Goal: Information Seeking & Learning: Learn about a topic

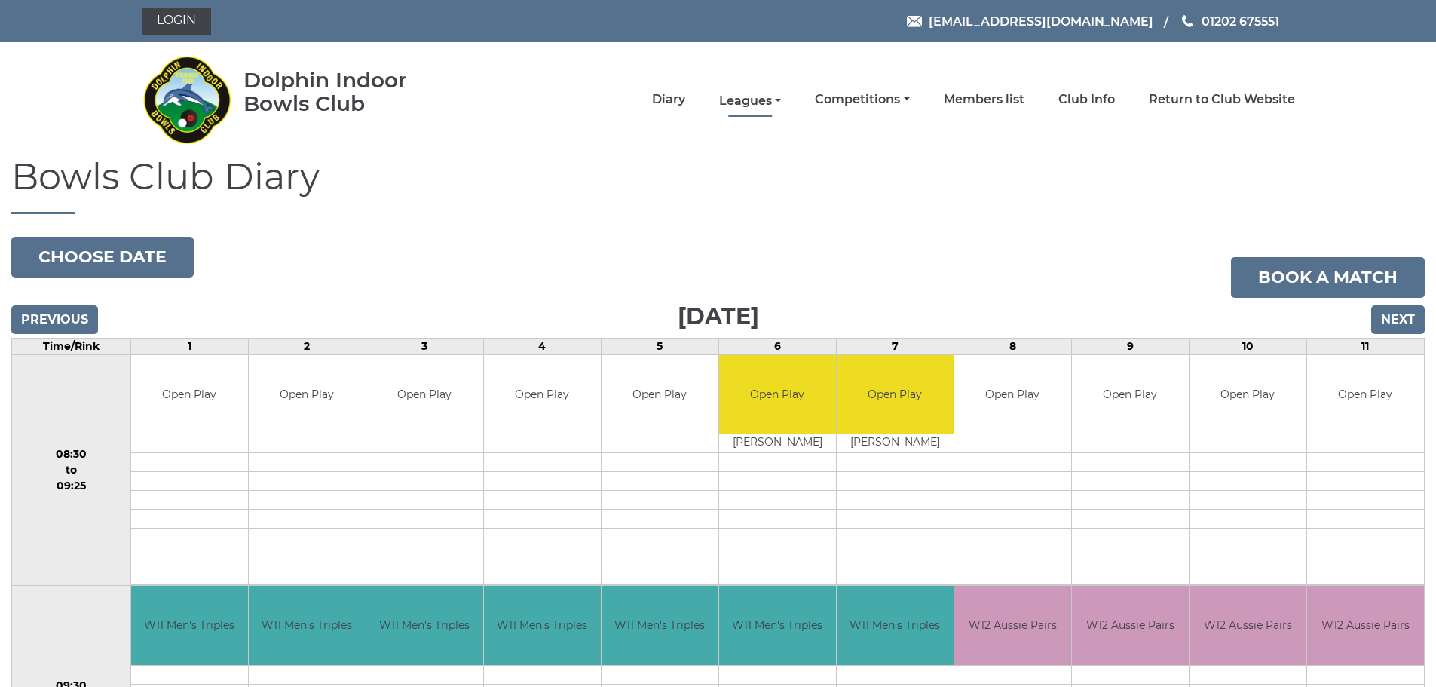
click at [766, 99] on link "Leagues" at bounding box center [750, 101] width 62 height 17
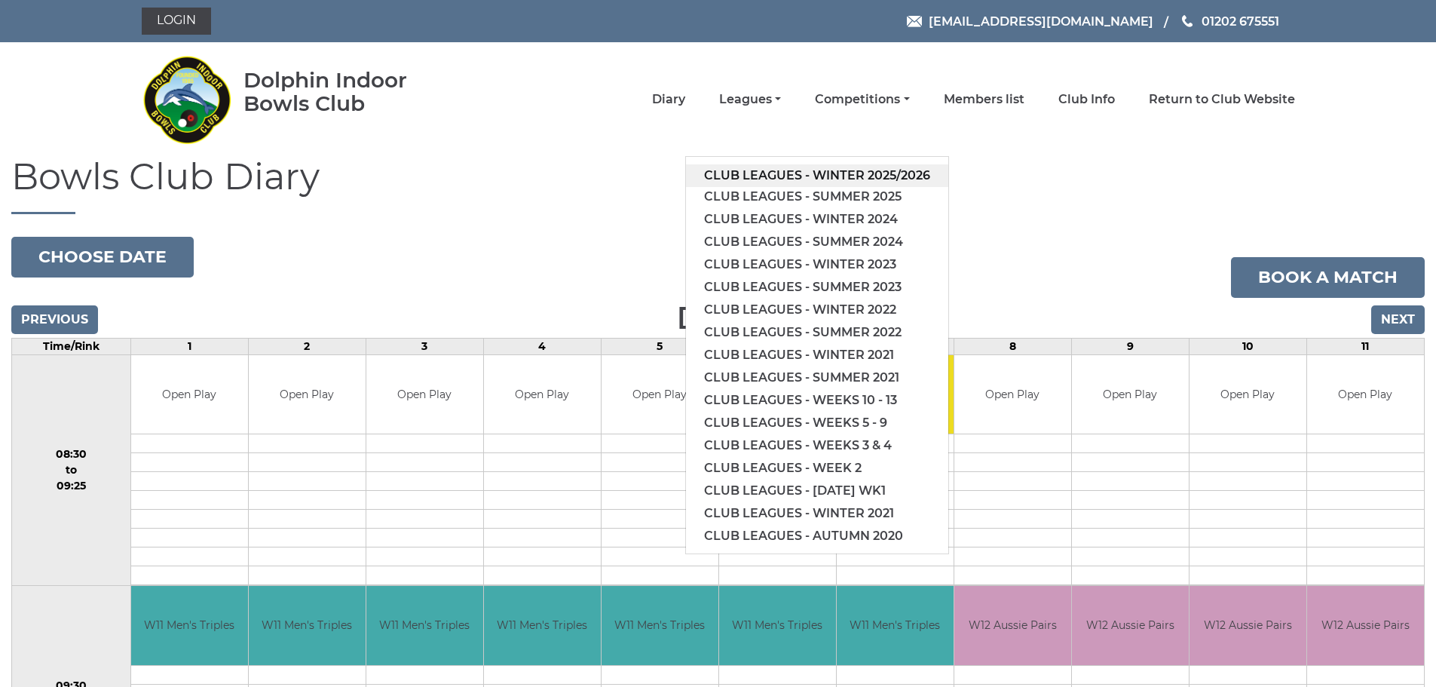
click at [898, 178] on link "Club leagues - Winter 2025/2026" at bounding box center [817, 175] width 262 height 23
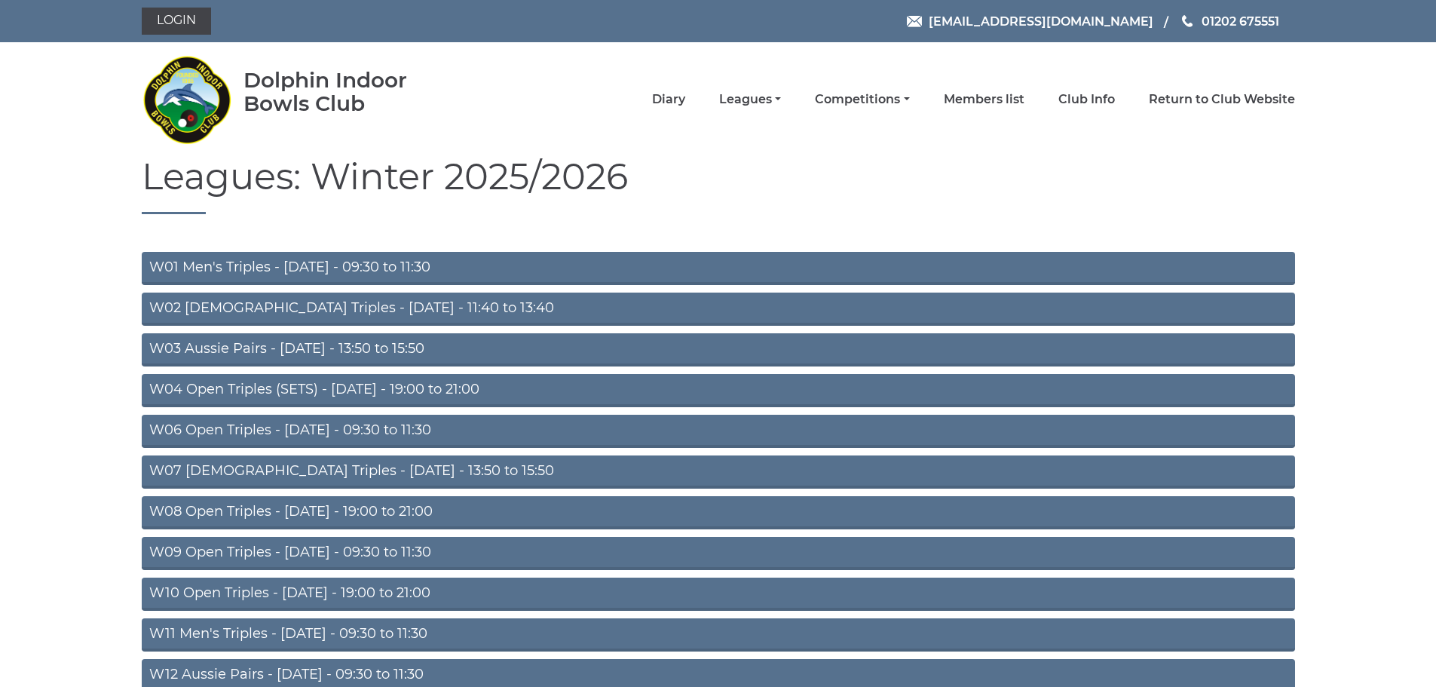
click at [528, 271] on link "W01 Men's Triples - Monday - 09:30 to 11:30" at bounding box center [718, 268] width 1153 height 33
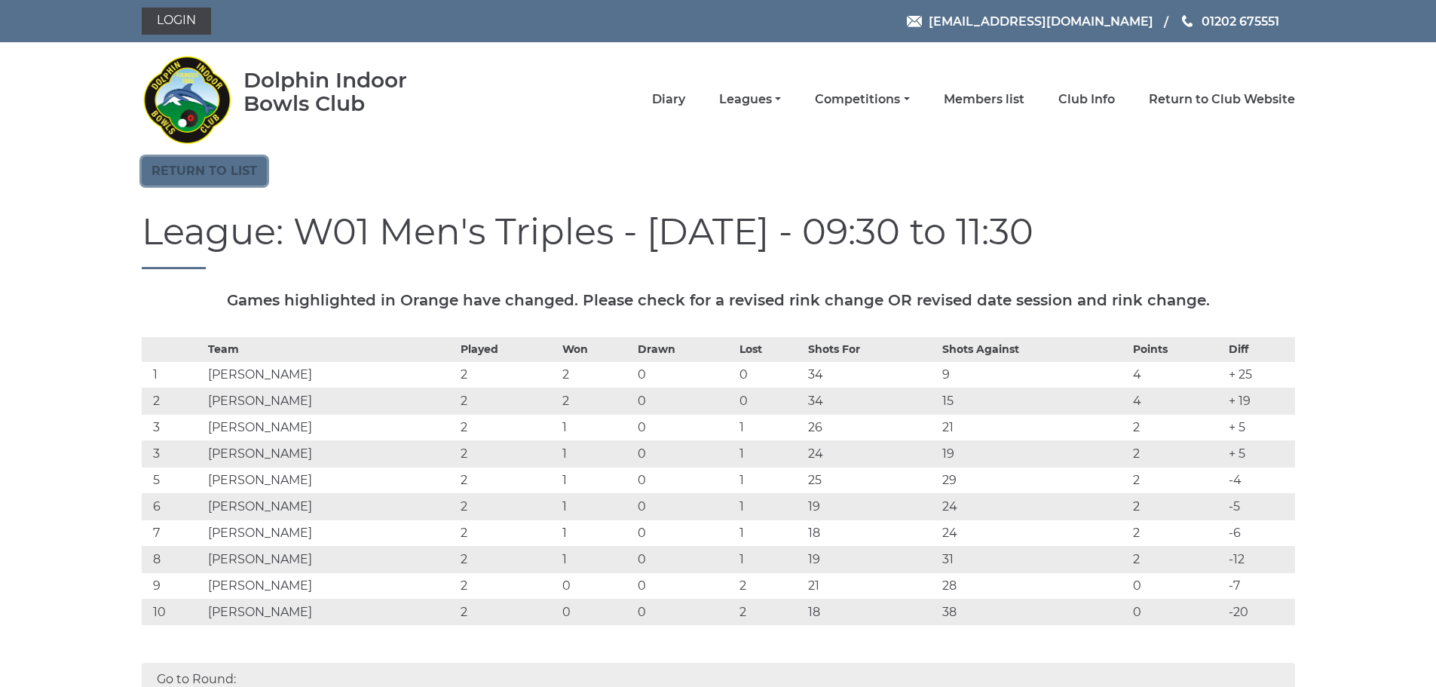
click at [225, 176] on link "Return to list" at bounding box center [204, 171] width 125 height 29
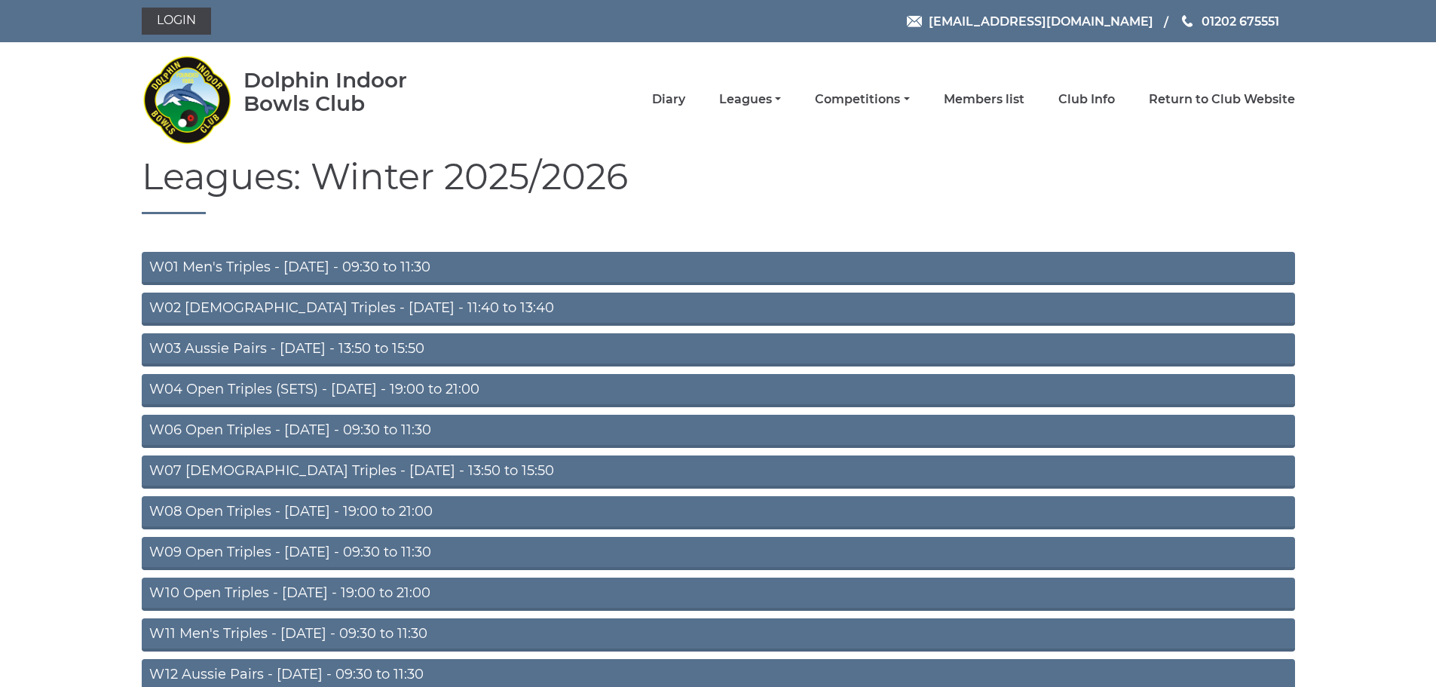
click at [414, 428] on link "W06 Open Triples - [DATE] - 09:30 to 11:30" at bounding box center [718, 431] width 1153 height 33
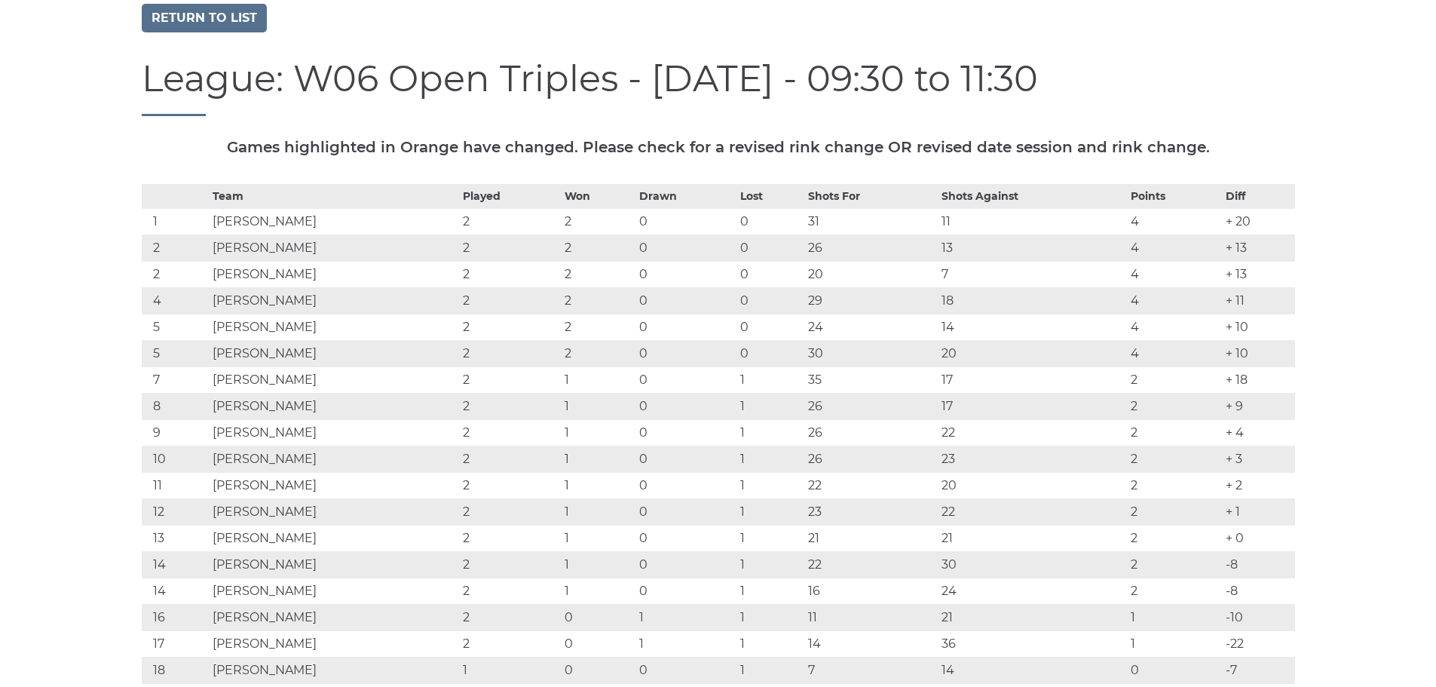
scroll to position [151, 0]
click at [204, 15] on link "Return to list" at bounding box center [204, 20] width 125 height 29
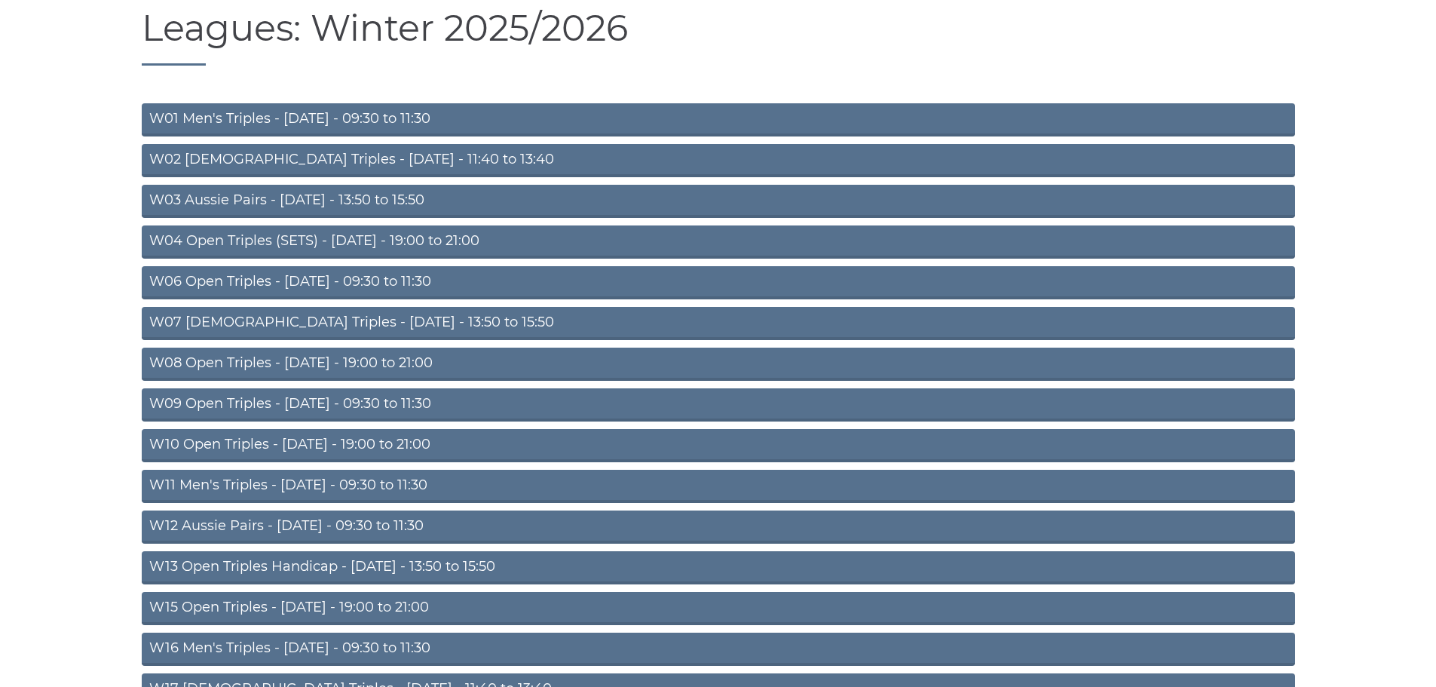
scroll to position [151, 0]
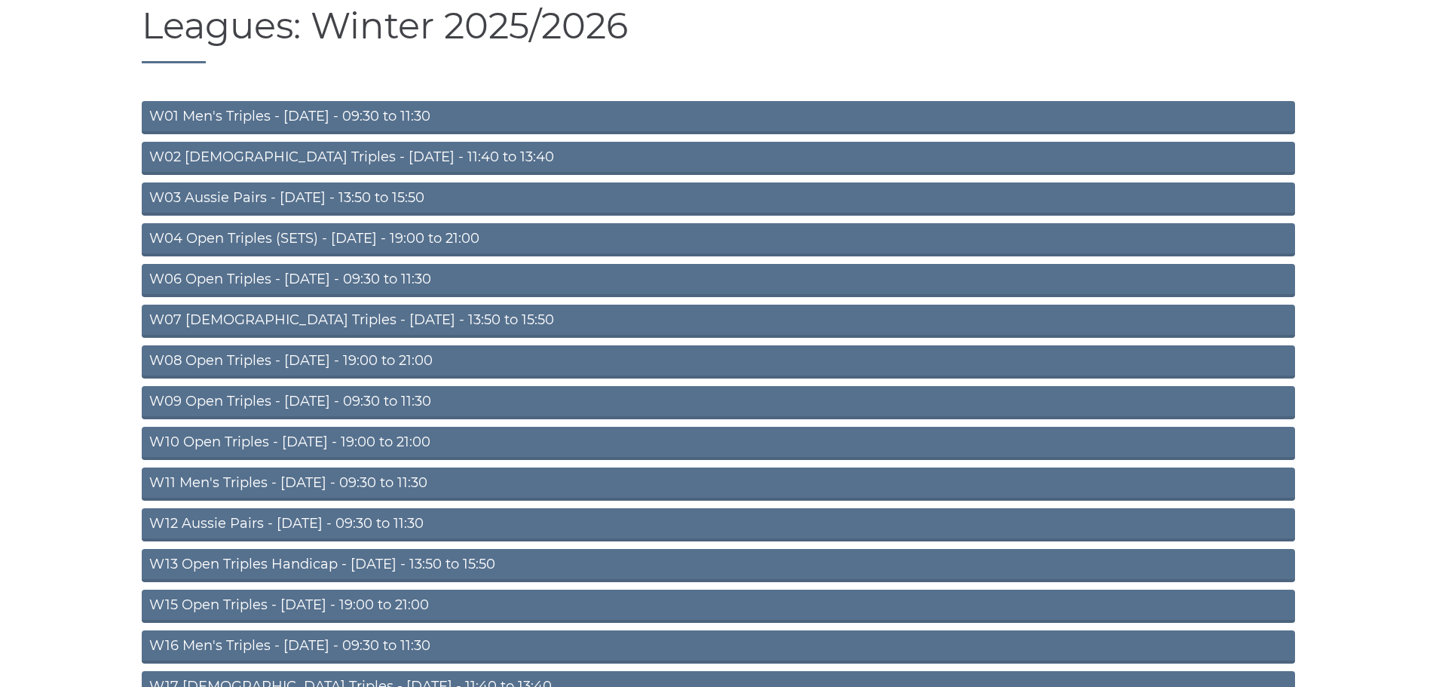
click at [278, 359] on link "W08 Open Triples - [DATE] - 19:00 to 21:00" at bounding box center [718, 361] width 1153 height 33
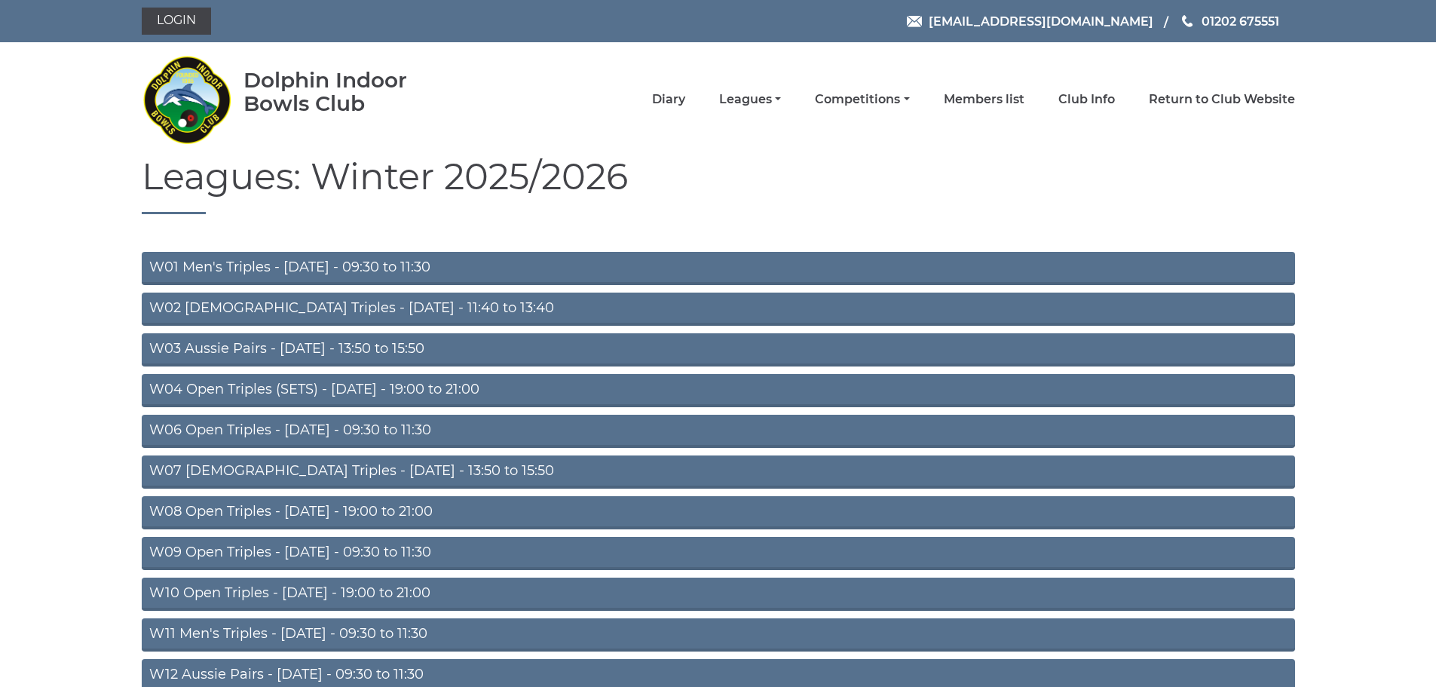
scroll to position [151, 0]
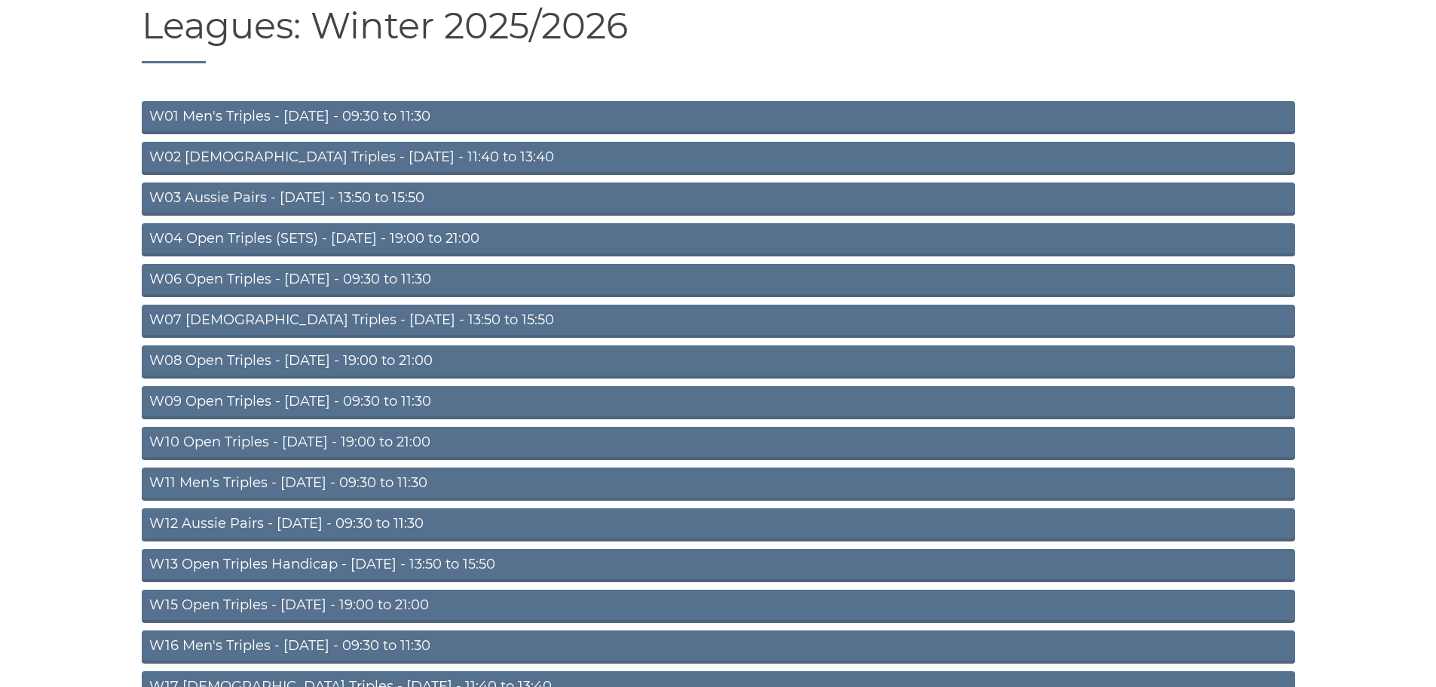
click at [329, 443] on link "W10 Open Triples - Wednesday - 19:00 to 21:00" at bounding box center [718, 443] width 1153 height 33
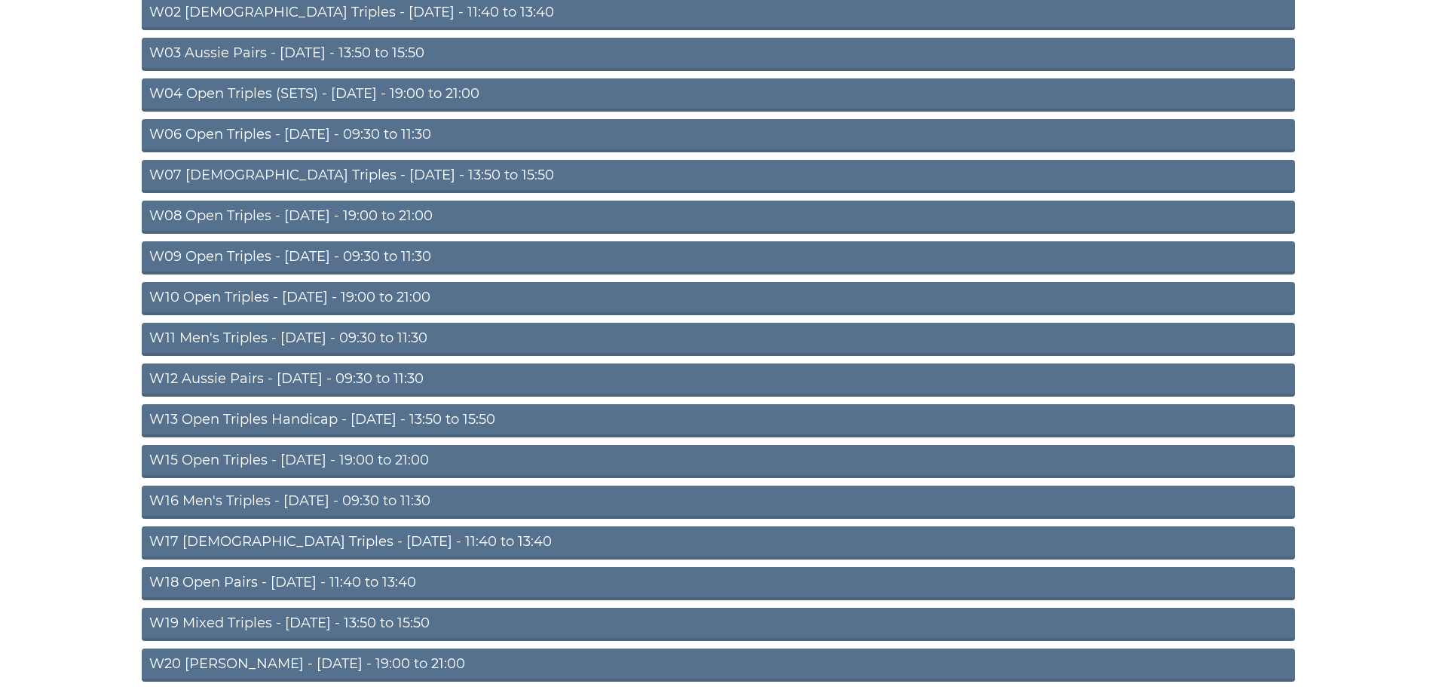
scroll to position [301, 0]
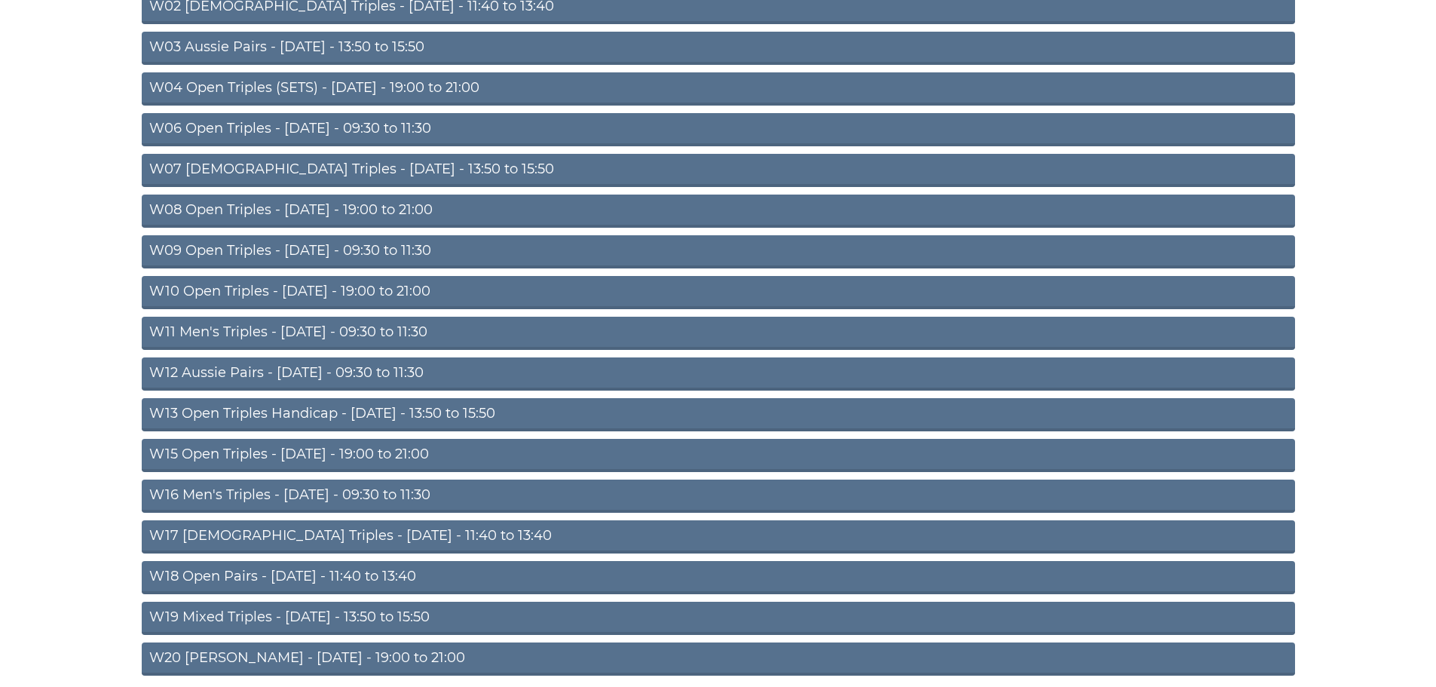
click at [441, 329] on link "W11 Men's Triples - [DATE] - 09:30 to 11:30" at bounding box center [718, 333] width 1153 height 33
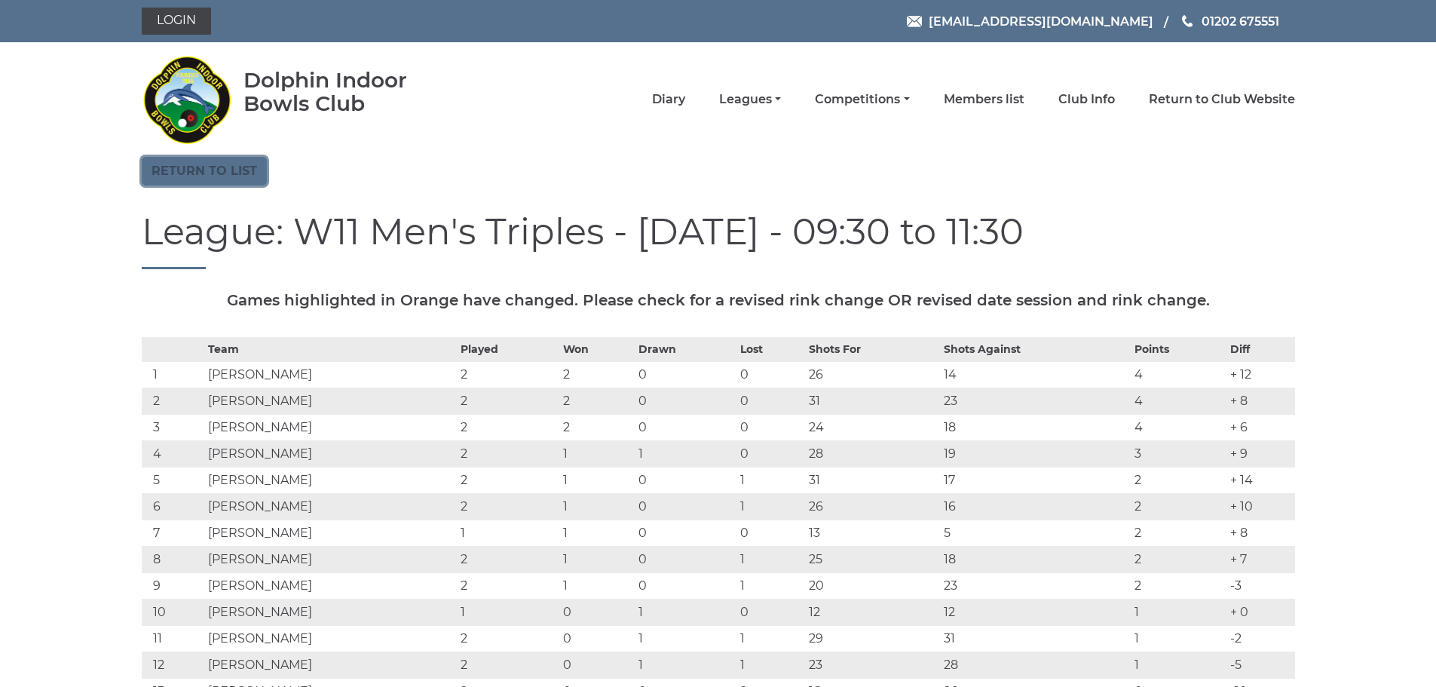
click at [227, 176] on link "Return to list" at bounding box center [204, 171] width 125 height 29
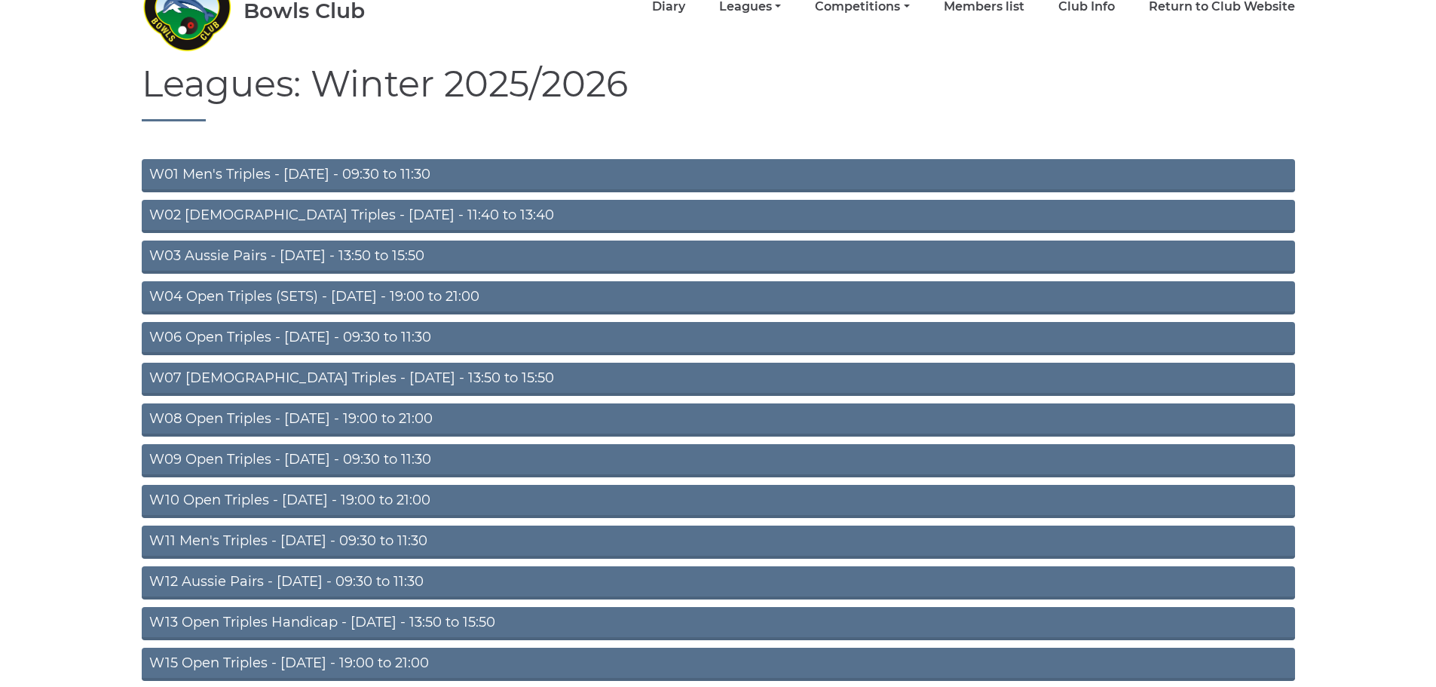
scroll to position [301, 0]
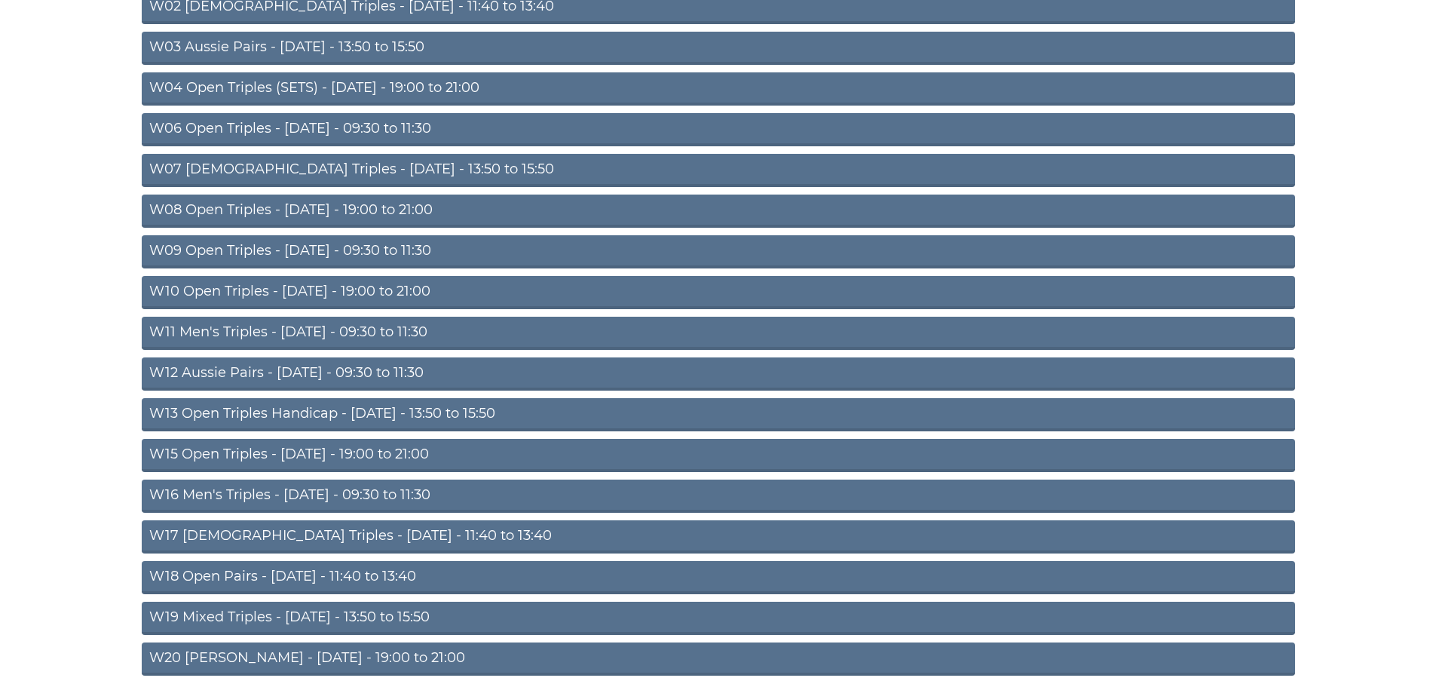
click at [363, 581] on link "W18 Open Pairs - Friday - 11:40 to 13:40" at bounding box center [718, 577] width 1153 height 33
